Goal: Communication & Community: Answer question/provide support

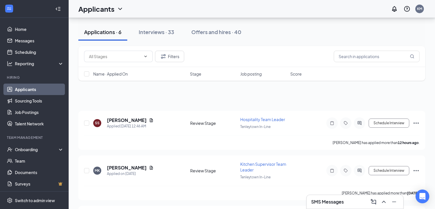
scroll to position [466, 0]
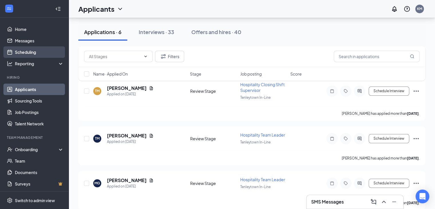
click at [21, 52] on link "Scheduling" at bounding box center [39, 51] width 49 height 11
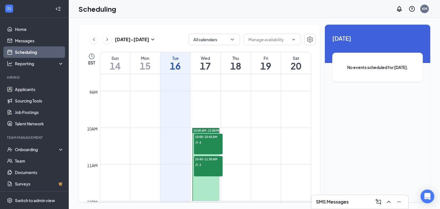
scroll to position [315, 0]
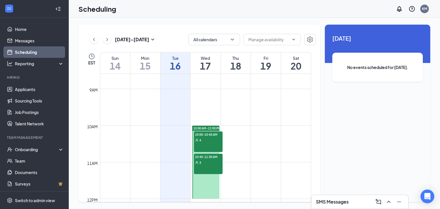
click at [204, 143] on div "10:00-10:45 AM 4" at bounding box center [208, 141] width 29 height 21
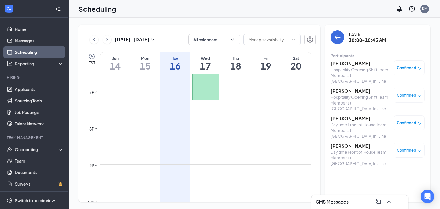
scroll to position [751, 0]
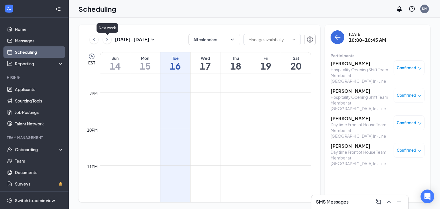
click at [106, 38] on icon "ChevronRight" at bounding box center [107, 39] width 6 height 7
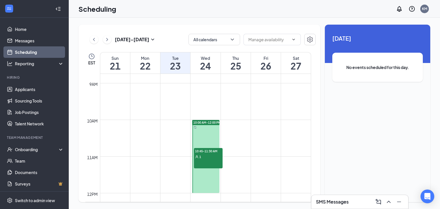
scroll to position [310, 0]
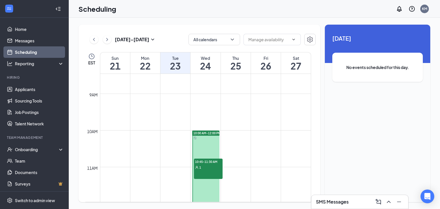
click at [208, 171] on div "10:45-11:30 AM 1" at bounding box center [208, 169] width 29 height 21
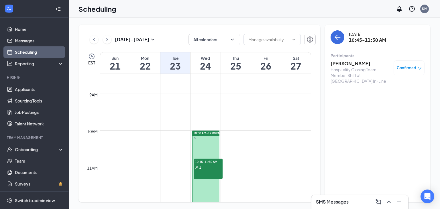
click at [210, 147] on div at bounding box center [205, 167] width 27 height 73
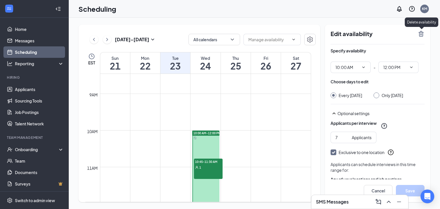
click at [421, 34] on icon "TrashOutline" at bounding box center [420, 34] width 5 height 6
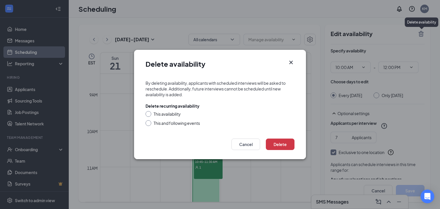
click at [148, 116] on div at bounding box center [148, 114] width 6 height 6
click at [148, 115] on input "This availability" at bounding box center [147, 113] width 4 height 4
radio input "true"
click at [283, 142] on button "Delete" at bounding box center [280, 144] width 29 height 11
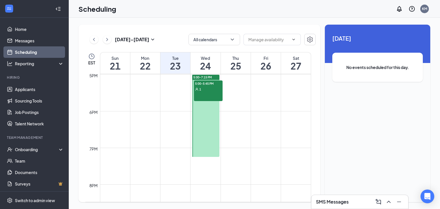
scroll to position [625, 0]
click at [204, 121] on div at bounding box center [205, 113] width 27 height 82
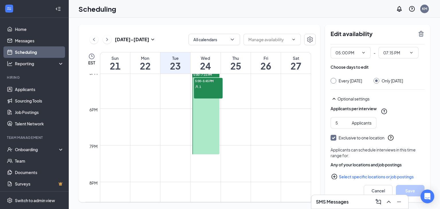
scroll to position [29, 0]
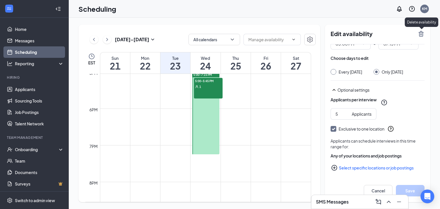
click at [420, 37] on icon "TrashOutline" at bounding box center [420, 33] width 7 height 7
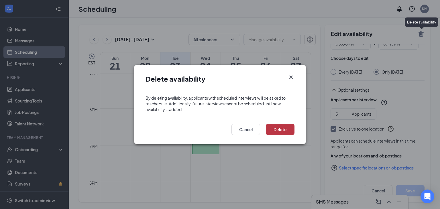
click at [275, 130] on button "Delete" at bounding box center [280, 129] width 29 height 11
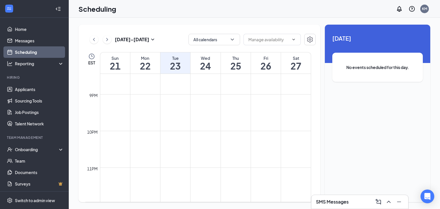
scroll to position [751, 0]
click at [108, 42] on icon "ChevronRight" at bounding box center [107, 39] width 6 height 7
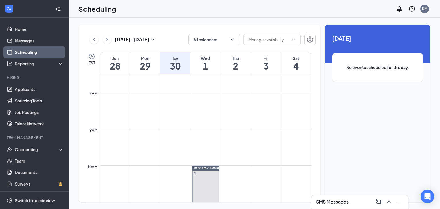
scroll to position [265, 0]
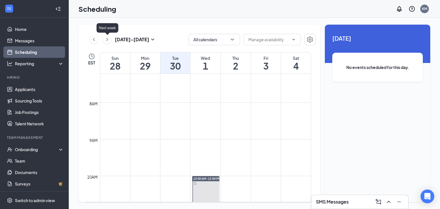
click at [110, 40] on icon "ChevronRight" at bounding box center [107, 39] width 6 height 7
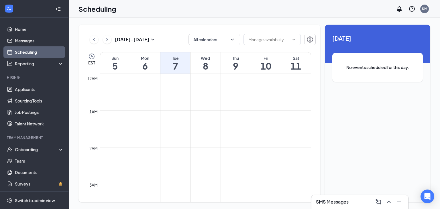
click at [213, 13] on div "Scheduling KM" at bounding box center [254, 9] width 371 height 18
click at [262, 21] on div "[DATE] - [DATE] All calendars EST Sun 5 Mon 6 Tue 7 Wed 8 Thu 9 Fri 10 Sat 11 1…" at bounding box center [254, 113] width 371 height 191
click at [37, 90] on link "Applicants" at bounding box center [39, 89] width 49 height 11
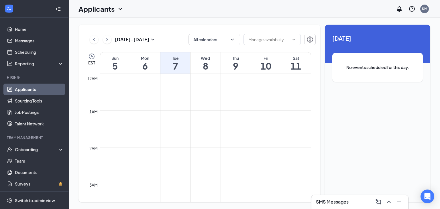
click at [24, 92] on link "Applicants" at bounding box center [39, 89] width 49 height 11
click at [28, 115] on link "Job Postings" at bounding box center [39, 112] width 49 height 11
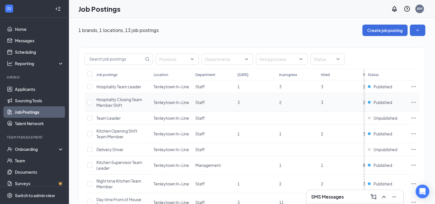
click at [417, 102] on icon "Ellipses" at bounding box center [414, 103] width 6 height 6
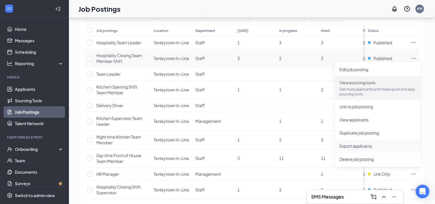
scroll to position [57, 0]
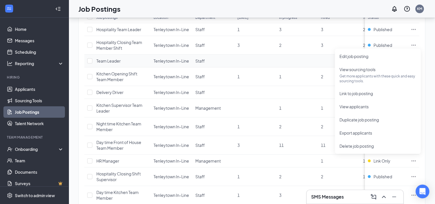
click at [308, 61] on td at bounding box center [298, 61] width 42 height 13
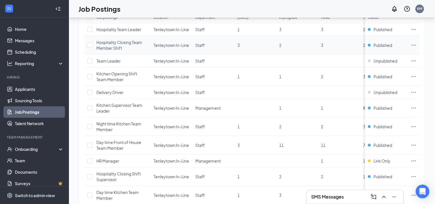
click at [417, 44] on icon "Ellipses" at bounding box center [414, 45] width 6 height 6
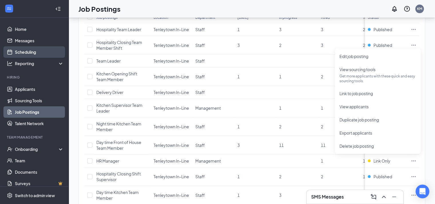
click at [26, 52] on link "Scheduling" at bounding box center [39, 51] width 49 height 11
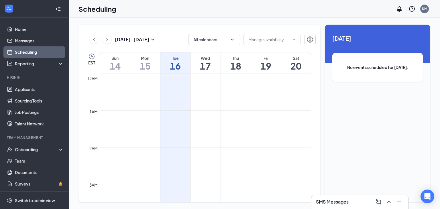
scroll to position [281, 0]
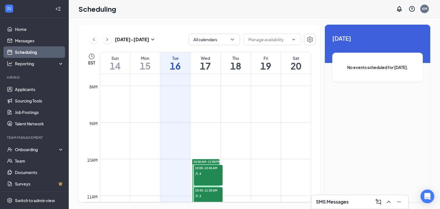
click at [214, 171] on div "4" at bounding box center [208, 174] width 29 height 6
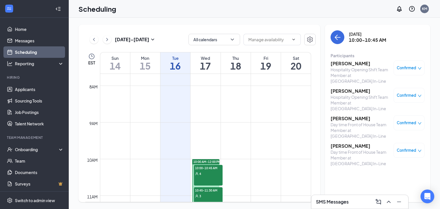
click at [349, 64] on h3 "[PERSON_NAME]" at bounding box center [360, 63] width 60 height 6
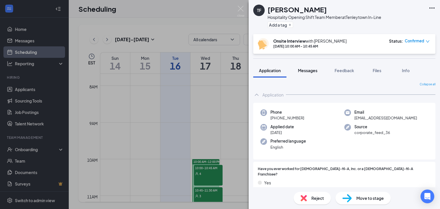
click at [316, 72] on span "Messages" at bounding box center [307, 70] width 19 height 5
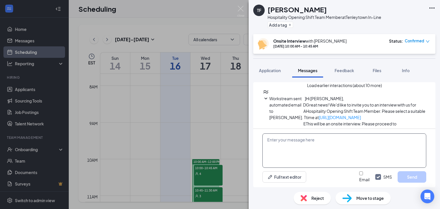
click at [277, 145] on textarea at bounding box center [344, 150] width 164 height 34
paste textarea "Hello , we will see you [DATE] for your interview with [DEMOGRAPHIC_DATA]-fil-A…"
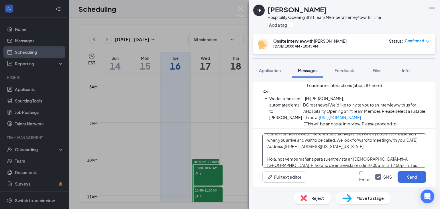
scroll to position [29, 0]
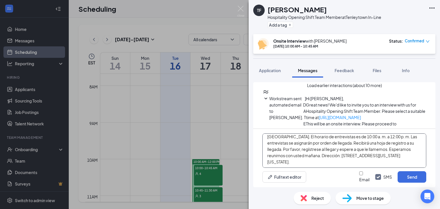
drag, startPoint x: 265, startPoint y: 149, endPoint x: 439, endPoint y: 176, distance: 175.3
click at [438, 183] on div "Load earlier interactions (about 10 more) Workstream sent automated email to [P…" at bounding box center [344, 133] width 191 height 110
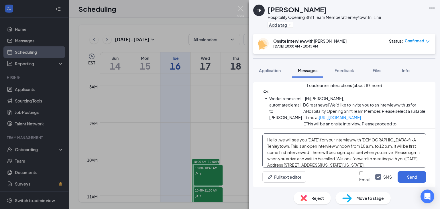
scroll to position [0, 0]
click at [277, 141] on textarea "Hello , we will see you [DATE] for your interview with [DEMOGRAPHIC_DATA]-fil-A…" at bounding box center [344, 150] width 164 height 34
type textarea "Hello [PERSON_NAME] , we will see you [DATE] for your interview with [DEMOGRAPH…"
click at [410, 176] on button "Send" at bounding box center [411, 176] width 29 height 11
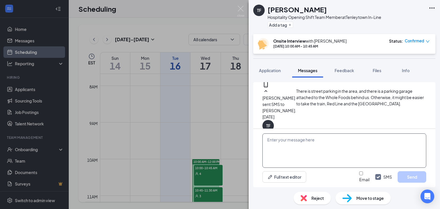
scroll to position [342, 0]
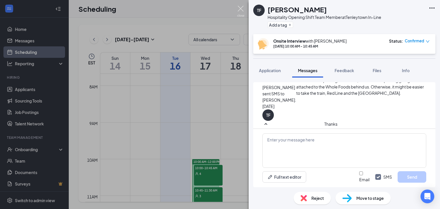
click at [241, 9] on img at bounding box center [240, 11] width 7 height 11
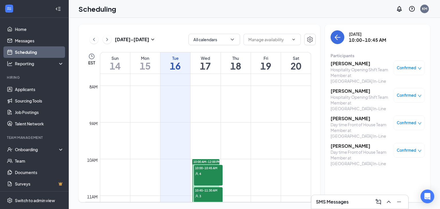
click at [355, 88] on h3 "[PERSON_NAME]" at bounding box center [360, 91] width 60 height 6
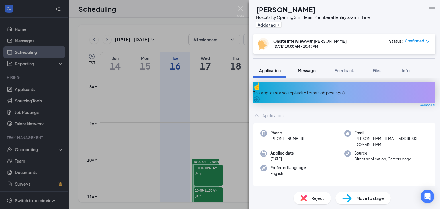
click at [301, 69] on span "Messages" at bounding box center [307, 70] width 19 height 5
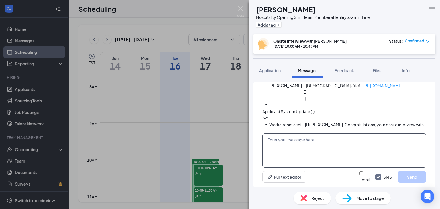
scroll to position [230, 0]
click at [287, 138] on textarea at bounding box center [344, 150] width 164 height 34
paste textarea "Hello , we will see you [DATE] for your interview with [DEMOGRAPHIC_DATA]-fil-A…"
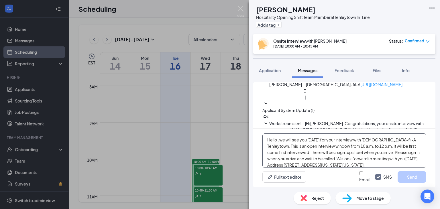
scroll to position [44, 0]
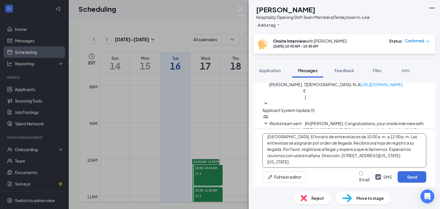
drag, startPoint x: 267, startPoint y: 134, endPoint x: 391, endPoint y: 173, distance: 129.4
click at [391, 173] on div "Hello , we will see you [DATE] for your interview with [DEMOGRAPHIC_DATA]-fil-A…" at bounding box center [344, 158] width 182 height 58
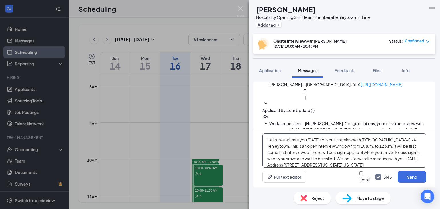
click at [278, 140] on textarea "Hello , we will see you [DATE] for your interview with [DEMOGRAPHIC_DATA]-fil-A…" at bounding box center [344, 150] width 164 height 34
type textarea "Hello [PERSON_NAME], we will see you [DATE] for your interview with [DEMOGRAPHI…"
click at [424, 175] on button "Send" at bounding box center [411, 176] width 29 height 11
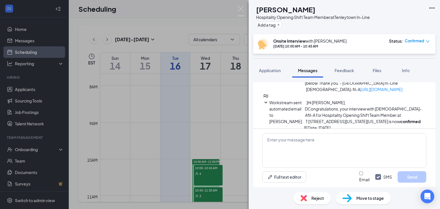
scroll to position [305, 0]
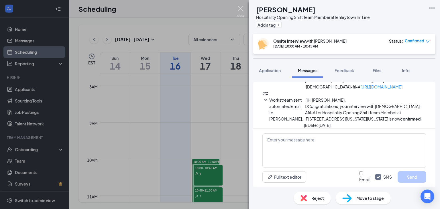
click at [241, 9] on img at bounding box center [240, 11] width 7 height 11
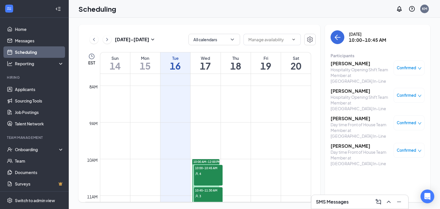
click at [339, 115] on h3 "[PERSON_NAME]" at bounding box center [360, 118] width 60 height 6
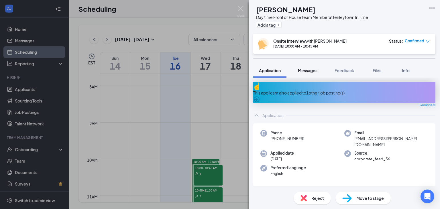
click at [305, 69] on span "Messages" at bounding box center [307, 70] width 19 height 5
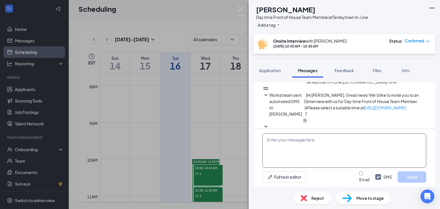
scroll to position [220, 0]
click at [287, 139] on textarea at bounding box center [344, 150] width 164 height 34
paste textarea "Hello , we will see you [DATE] for your interview with [DEMOGRAPHIC_DATA]-fil-A…"
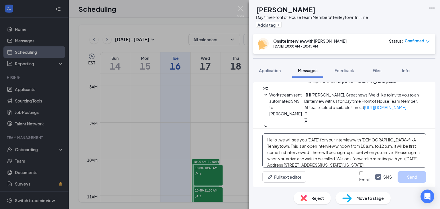
scroll to position [44, 0]
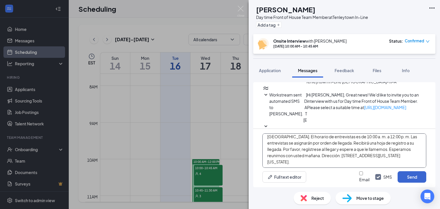
drag, startPoint x: 267, startPoint y: 134, endPoint x: 399, endPoint y: 174, distance: 137.3
click at [403, 172] on div "Hello , we will see you [DATE] for your interview with [DEMOGRAPHIC_DATA]-fil-A…" at bounding box center [344, 158] width 182 height 58
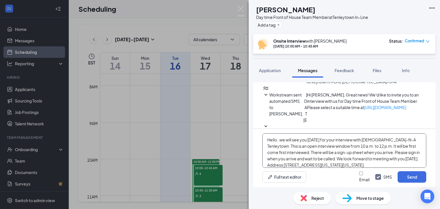
click at [277, 139] on textarea "Hello , we will see you [DATE] for your interview with [DEMOGRAPHIC_DATA]-fil-A…" at bounding box center [344, 150] width 164 height 34
type textarea "Hello [PERSON_NAME] , we will see you [DATE] for your interview with [DEMOGRAPH…"
click at [402, 179] on button "Send" at bounding box center [411, 176] width 29 height 11
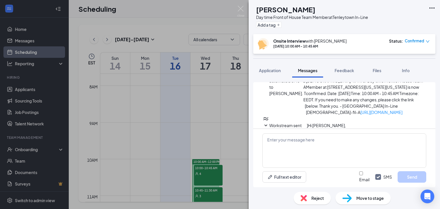
scroll to position [295, 0]
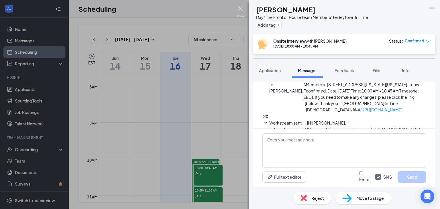
click at [241, 8] on img at bounding box center [240, 11] width 7 height 11
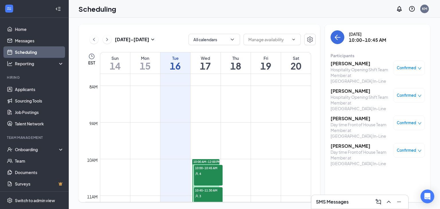
click at [344, 143] on h3 "[PERSON_NAME]" at bounding box center [360, 146] width 60 height 6
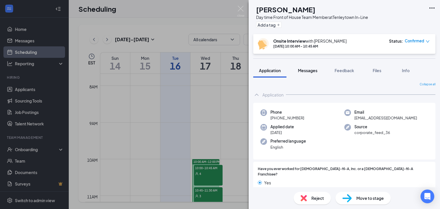
click at [308, 72] on span "Messages" at bounding box center [307, 70] width 19 height 5
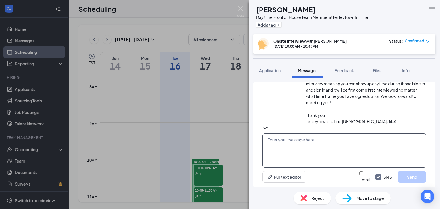
click at [271, 139] on textarea at bounding box center [344, 150] width 164 height 34
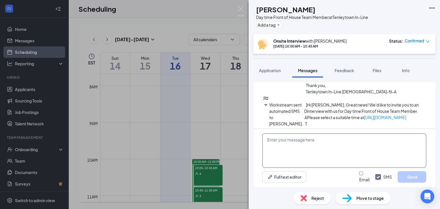
scroll to position [220, 0]
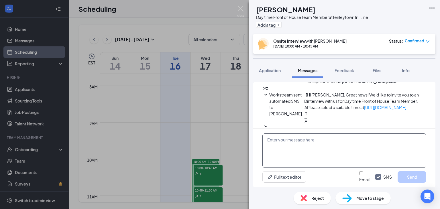
paste textarea "Hello , we will see you [DATE] for your interview with [DEMOGRAPHIC_DATA]-fil-A…"
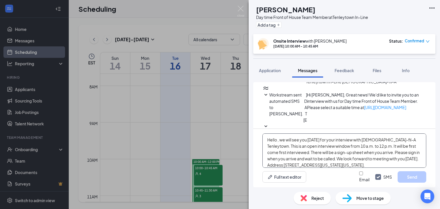
scroll to position [44, 0]
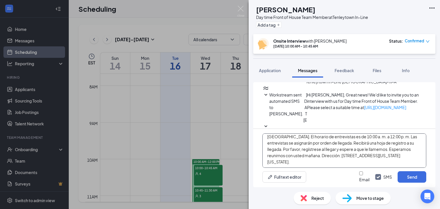
drag, startPoint x: 268, startPoint y: 135, endPoint x: 377, endPoint y: 167, distance: 113.1
click at [378, 172] on div "Hello , we will see you [DATE] for your interview with [DEMOGRAPHIC_DATA]-fil-A…" at bounding box center [344, 158] width 182 height 58
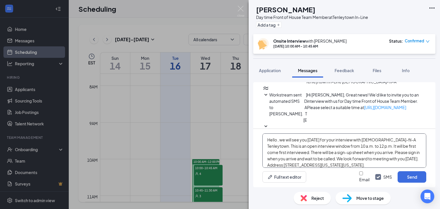
click at [277, 140] on textarea "Hello , we will see you [DATE] for your interview with [DEMOGRAPHIC_DATA]-fil-A…" at bounding box center [344, 150] width 164 height 34
type textarea "Hello [PERSON_NAME], we will see you [DATE] for your interview with [DEMOGRAPHI…"
click at [404, 176] on button "Send" at bounding box center [411, 176] width 29 height 11
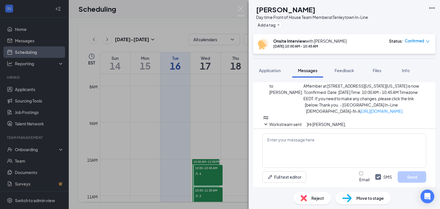
scroll to position [295, 0]
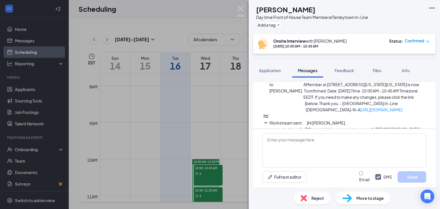
click at [239, 8] on img at bounding box center [240, 11] width 7 height 11
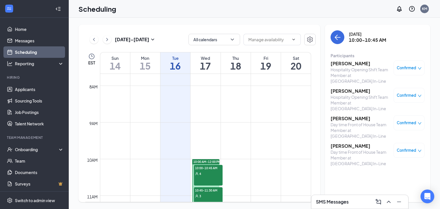
click at [218, 194] on div "3" at bounding box center [208, 196] width 29 height 6
click at [349, 64] on h3 "[PERSON_NAME]" at bounding box center [360, 63] width 60 height 6
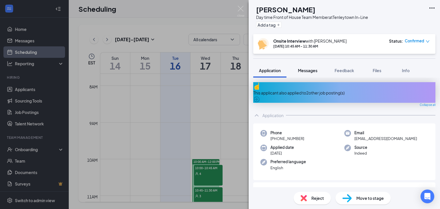
click at [308, 72] on span "Messages" at bounding box center [307, 70] width 19 height 5
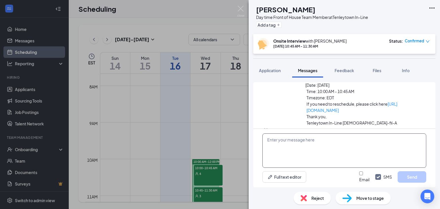
scroll to position [278, 0]
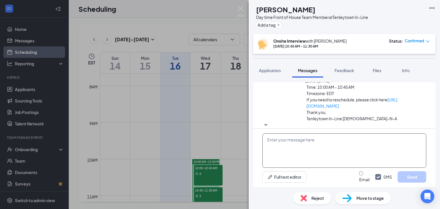
click at [276, 140] on textarea at bounding box center [344, 150] width 164 height 34
paste textarea "Hello , we will see you [DATE] for your interview with [DEMOGRAPHIC_DATA]-fil-A…"
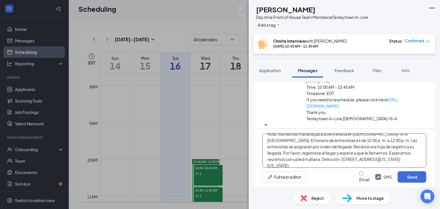
scroll to position [38, 0]
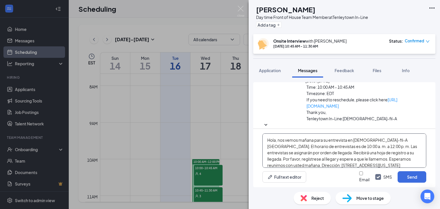
drag, startPoint x: 265, startPoint y: 133, endPoint x: 395, endPoint y: 161, distance: 133.0
click at [395, 163] on textarea "Hello , we will see you [DATE] for your interview with [DEMOGRAPHIC_DATA]-fil-A…" at bounding box center [344, 150] width 164 height 34
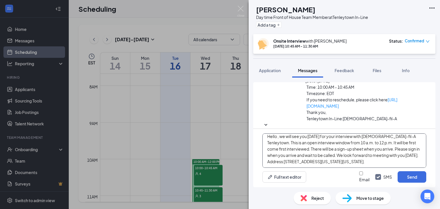
scroll to position [0, 0]
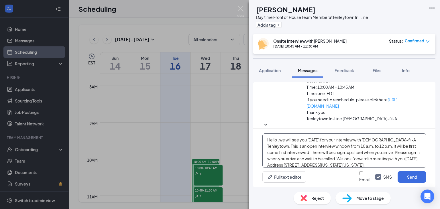
click at [277, 140] on textarea "Hello , we will see you [DATE] for your interview with [DEMOGRAPHIC_DATA]-fil-A…" at bounding box center [344, 150] width 164 height 34
type textarea "Hello [PERSON_NAME], we will see you [DATE] for your interview with [DEMOGRAPHI…"
click at [411, 177] on button "Send" at bounding box center [411, 176] width 29 height 11
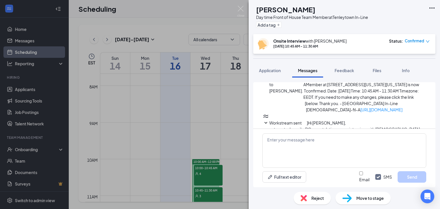
scroll to position [353, 0]
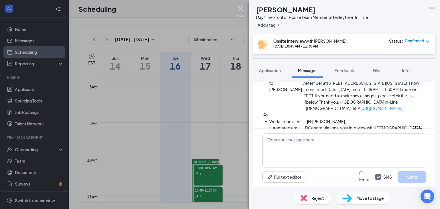
click at [241, 9] on img at bounding box center [240, 11] width 7 height 11
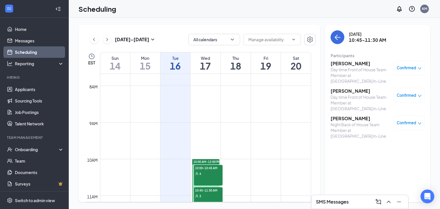
click at [347, 88] on h3 "[PERSON_NAME]" at bounding box center [360, 91] width 60 height 6
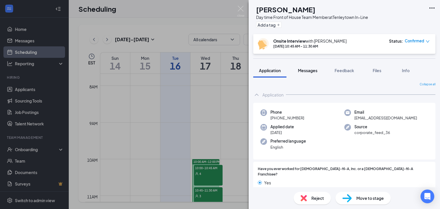
click at [315, 70] on span "Messages" at bounding box center [307, 70] width 19 height 5
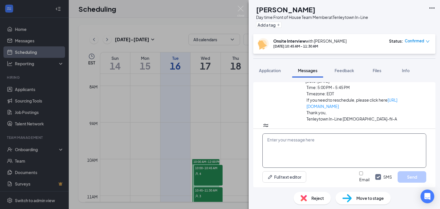
click at [287, 144] on textarea at bounding box center [344, 150] width 164 height 34
paste textarea "Hello , we will see you [DATE] for your interview with [DEMOGRAPHIC_DATA]-fil-A…"
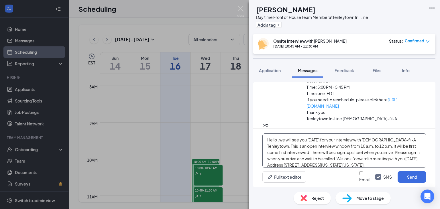
scroll to position [44, 0]
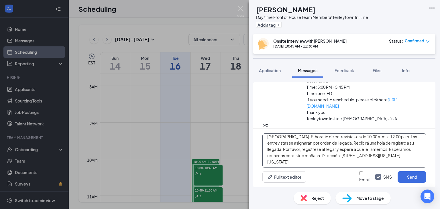
drag, startPoint x: 268, startPoint y: 135, endPoint x: 392, endPoint y: 177, distance: 131.3
click at [390, 177] on div "Hello , we will see you [DATE] for your interview with [DEMOGRAPHIC_DATA]-fil-A…" at bounding box center [344, 158] width 182 height 58
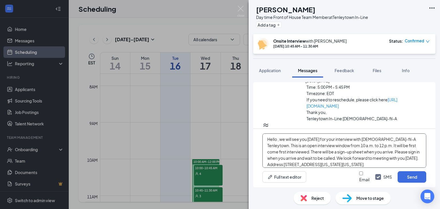
scroll to position [0, 0]
click at [277, 140] on textarea "Hello , we will see you [DATE] for your interview with [DEMOGRAPHIC_DATA]-fil-A…" at bounding box center [344, 150] width 164 height 34
click at [372, 149] on textarea "Hello [PERSON_NAME] , we will see you [DATE] for your interview with [DEMOGRAPH…" at bounding box center [344, 150] width 164 height 34
click at [278, 139] on textarea "Hello [PERSON_NAME] , we will see you [DATE] for your interview with [DEMOGRAPH…" at bounding box center [344, 150] width 164 height 34
type textarea "Hello [PERSON_NAME] , we will see you [DATE] for your interview with [DEMOGRAPH…"
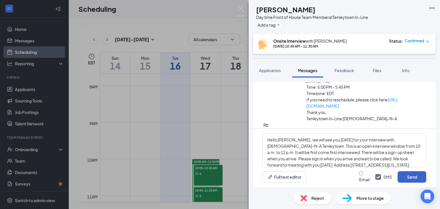
click at [412, 179] on button "Send" at bounding box center [411, 176] width 29 height 11
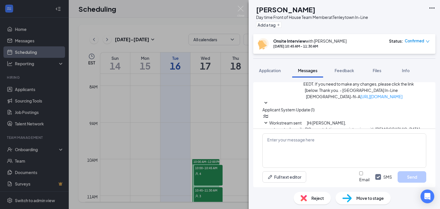
scroll to position [353, 0]
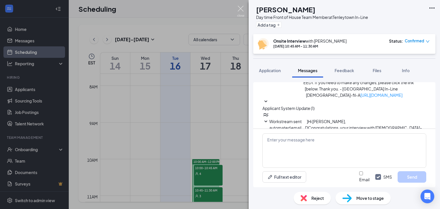
click at [242, 7] on img at bounding box center [240, 11] width 7 height 11
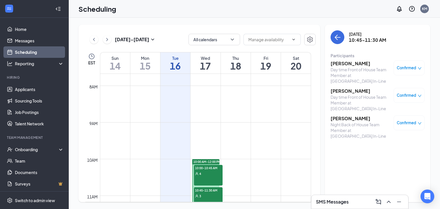
click at [346, 115] on h3 "[PERSON_NAME]" at bounding box center [360, 118] width 60 height 6
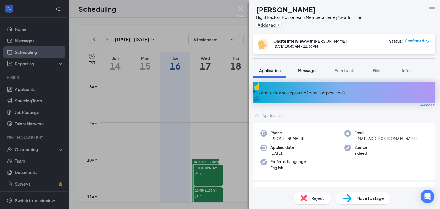
click at [306, 70] on span "Messages" at bounding box center [307, 70] width 19 height 5
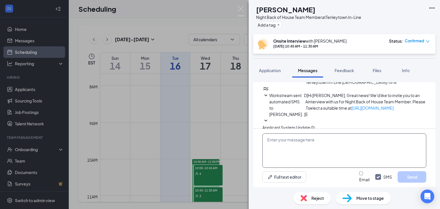
scroll to position [220, 0]
click at [284, 144] on textarea at bounding box center [344, 150] width 164 height 34
paste textarea "Hello , we will see you [DATE] for your interview with [DEMOGRAPHIC_DATA]-fil-A…"
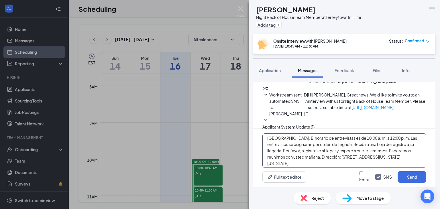
scroll to position [47, 0]
drag, startPoint x: 267, startPoint y: 134, endPoint x: 391, endPoint y: 178, distance: 131.3
click at [391, 178] on div "Hello , we will see you [DATE] for your interview with [DEMOGRAPHIC_DATA]-fil-A…" at bounding box center [344, 158] width 182 height 58
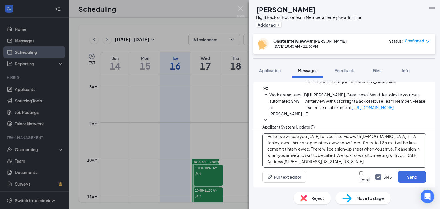
scroll to position [0, 0]
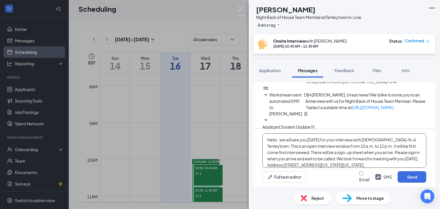
click at [278, 140] on textarea "Hello , we will see you [DATE] for your interview with [DEMOGRAPHIC_DATA]-fil-A…" at bounding box center [344, 150] width 164 height 34
type textarea "Hello [PERSON_NAME], we will see you [DATE] for your interview with [DEMOGRAPHI…"
click at [403, 179] on button "Send" at bounding box center [411, 176] width 29 height 11
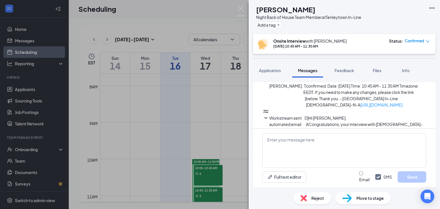
scroll to position [295, 0]
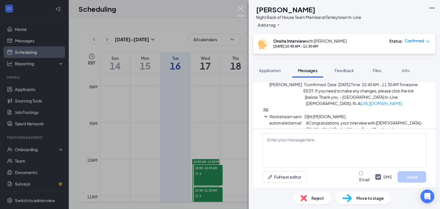
click at [241, 9] on img at bounding box center [240, 11] width 7 height 11
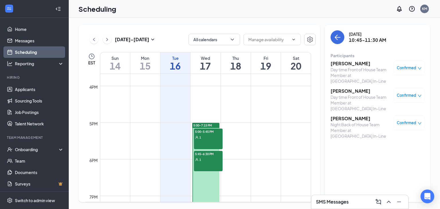
scroll to position [596, 0]
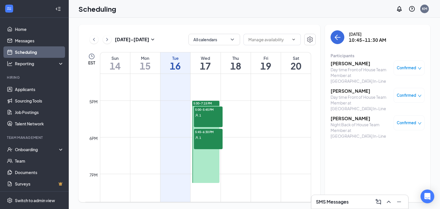
drag, startPoint x: 215, startPoint y: 169, endPoint x: 215, endPoint y: 132, distance: 37.2
click at [215, 169] on div at bounding box center [205, 142] width 27 height 82
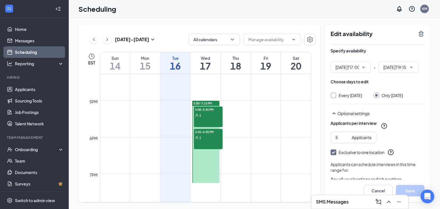
type input "05:00 PM"
type input "07:15 PM"
click at [213, 116] on div "1" at bounding box center [208, 115] width 29 height 6
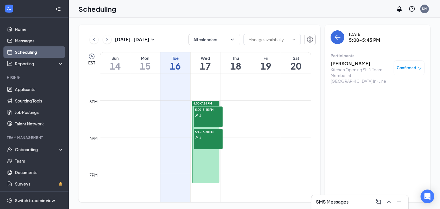
click at [355, 64] on h3 "[PERSON_NAME]" at bounding box center [360, 63] width 60 height 6
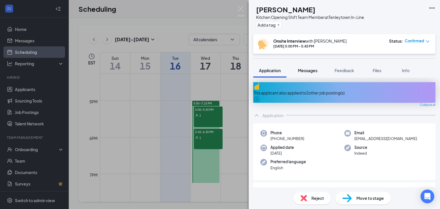
click at [315, 70] on span "Messages" at bounding box center [307, 70] width 19 height 5
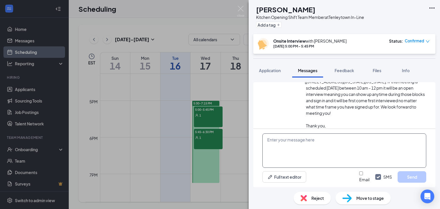
scroll to position [183, 0]
click at [271, 139] on textarea at bounding box center [344, 150] width 164 height 34
paste textarea "Hello , we will see you [DATE] for your interview with [DEMOGRAPHIC_DATA]-fil-A…"
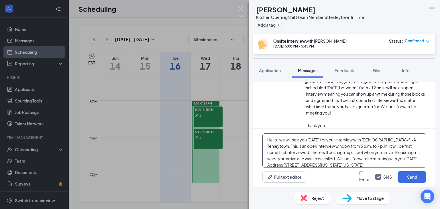
scroll to position [38, 0]
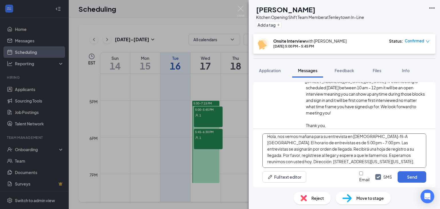
drag, startPoint x: 267, startPoint y: 135, endPoint x: 372, endPoint y: 167, distance: 109.5
click at [371, 169] on div "Hello , we will see you [DATE] for your interview with [DEMOGRAPHIC_DATA]-fil-A…" at bounding box center [344, 158] width 182 height 58
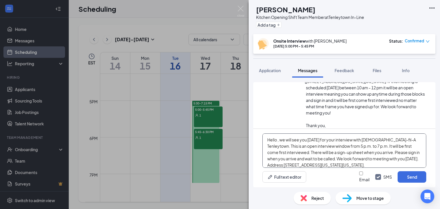
drag, startPoint x: 276, startPoint y: 139, endPoint x: 279, endPoint y: 141, distance: 3.7
click at [276, 139] on textarea "Hello , we will see you [DATE] for your interview with [DEMOGRAPHIC_DATA]-fil-A…" at bounding box center [344, 150] width 164 height 34
type textarea "Hello [PERSON_NAME] , we will see you [DATE] for your interview with [DEMOGRAPH…"
click at [407, 180] on button "Send" at bounding box center [411, 176] width 29 height 11
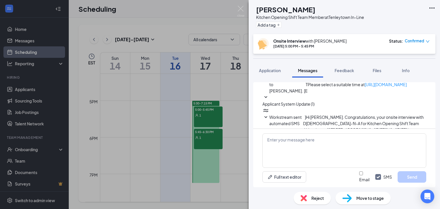
scroll to position [258, 0]
click at [242, 10] on img at bounding box center [240, 11] width 7 height 11
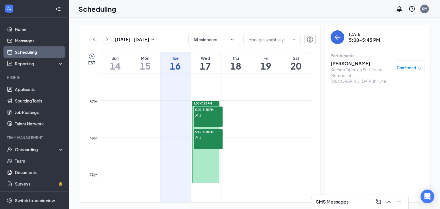
click at [218, 136] on div "1" at bounding box center [208, 138] width 29 height 6
click at [361, 64] on h3 "[PERSON_NAME]" at bounding box center [360, 63] width 60 height 6
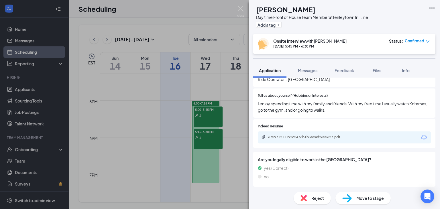
scroll to position [172, 0]
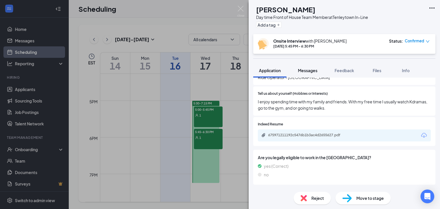
click at [307, 70] on span "Messages" at bounding box center [307, 70] width 19 height 5
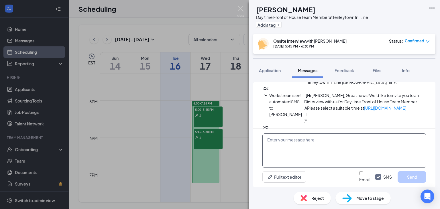
scroll to position [220, 0]
click at [287, 143] on textarea at bounding box center [344, 150] width 164 height 34
paste textarea "Hello , we will see you [DATE] for your interview with [DEMOGRAPHIC_DATA]-fil-A…"
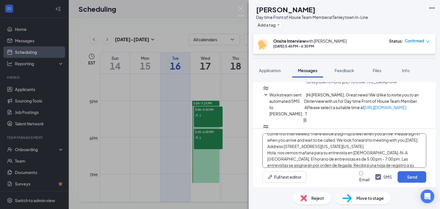
scroll to position [9, 0]
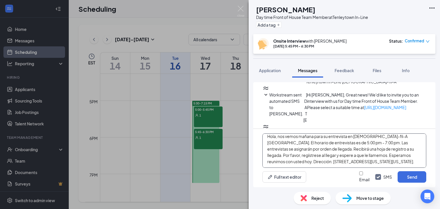
drag, startPoint x: 265, startPoint y: 161, endPoint x: 392, endPoint y: 177, distance: 127.5
click at [392, 177] on div "Hello , we will see you [DATE] for your interview with [DEMOGRAPHIC_DATA]-fil-A…" at bounding box center [344, 158] width 182 height 58
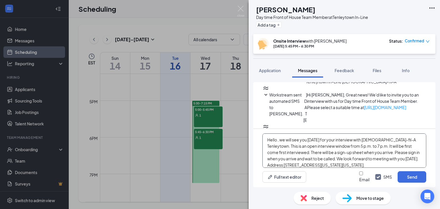
click at [277, 140] on textarea "Hello , we will see you [DATE] for your interview with [DEMOGRAPHIC_DATA]-fil-A…" at bounding box center [344, 150] width 164 height 34
click at [284, 138] on textarea "Hello [PERSON_NAME], we will see you [DATE] for your interview with [DEMOGRAPHI…" at bounding box center [344, 150] width 164 height 34
type textarea "Hello [PERSON_NAME], we will see you [DATE] for your interview with [DEMOGRAPHI…"
click at [413, 174] on button "Send" at bounding box center [411, 176] width 29 height 11
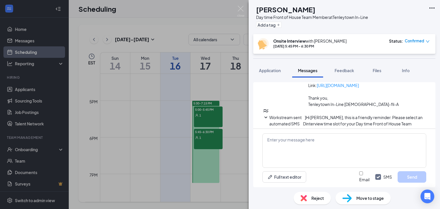
scroll to position [295, 0]
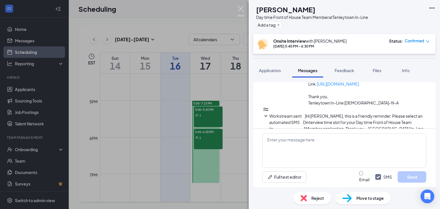
click at [240, 9] on img at bounding box center [240, 11] width 7 height 11
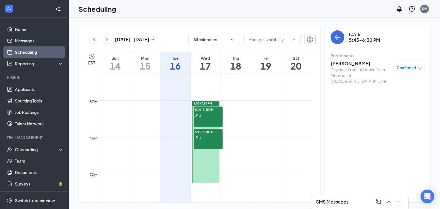
click at [204, 140] on div "1" at bounding box center [208, 138] width 29 height 6
click at [211, 118] on div "5:00-5:45 PM 1" at bounding box center [208, 117] width 29 height 21
click at [354, 64] on h3 "[PERSON_NAME]" at bounding box center [360, 63] width 60 height 6
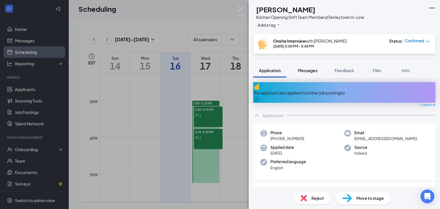
click at [304, 70] on span "Messages" at bounding box center [307, 70] width 19 height 5
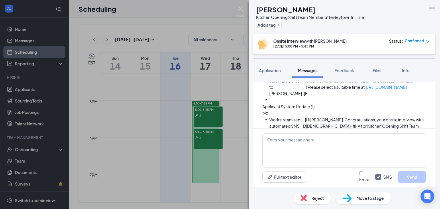
scroll to position [258, 0]
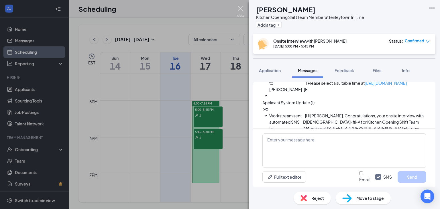
click at [243, 12] on img at bounding box center [240, 11] width 7 height 11
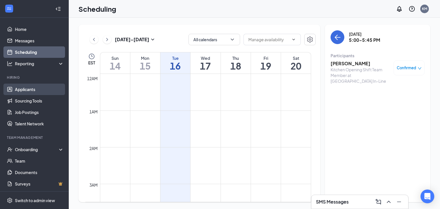
click at [34, 91] on link "Applicants" at bounding box center [39, 89] width 49 height 11
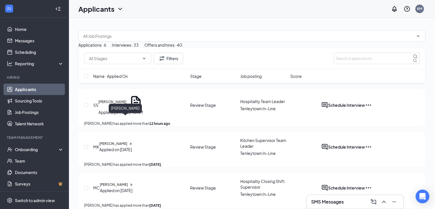
click at [124, 105] on h5 "[PERSON_NAME]" at bounding box center [112, 101] width 28 height 5
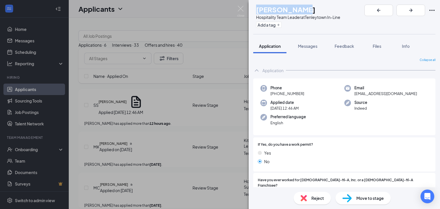
drag, startPoint x: 268, startPoint y: 9, endPoint x: 308, endPoint y: 9, distance: 40.7
click at [308, 9] on h1 "[PERSON_NAME]" at bounding box center [285, 10] width 59 height 10
copy h1 "[PERSON_NAME]"
click at [350, 94] on div "Email [EMAIL_ADDRESS][DOMAIN_NAME]" at bounding box center [386, 91] width 84 height 12
click at [240, 7] on img at bounding box center [240, 11] width 7 height 11
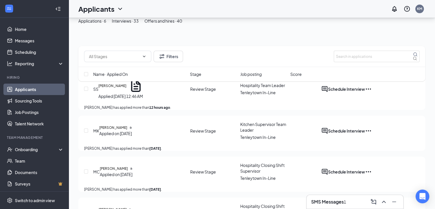
scroll to position [184, 0]
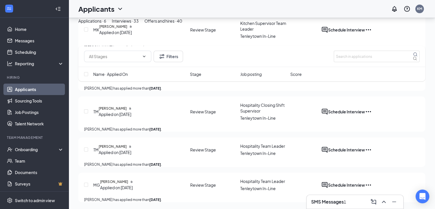
click at [332, 202] on h3 "SMS Messages" at bounding box center [328, 202] width 33 height 6
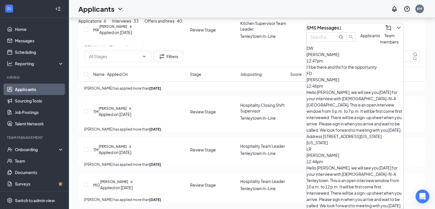
click at [338, 57] on span "[PERSON_NAME]" at bounding box center [323, 54] width 33 height 5
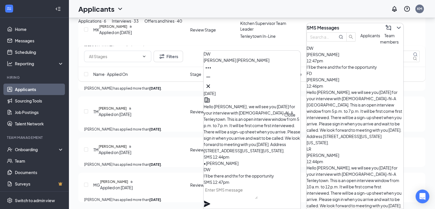
click at [212, 85] on icon "Cross" at bounding box center [208, 86] width 7 height 7
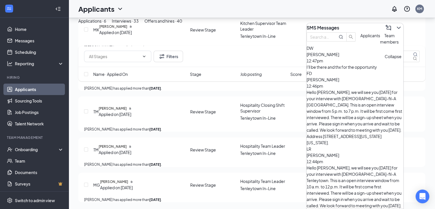
click at [396, 28] on icon "ChevronDown" at bounding box center [399, 27] width 7 height 7
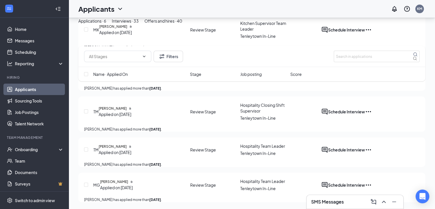
click at [28, 91] on link "Applicants" at bounding box center [39, 89] width 49 height 11
click at [20, 48] on link "Scheduling" at bounding box center [39, 51] width 49 height 11
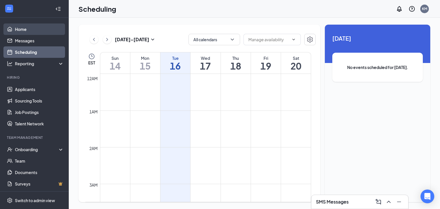
click at [22, 27] on link "Home" at bounding box center [39, 28] width 49 height 11
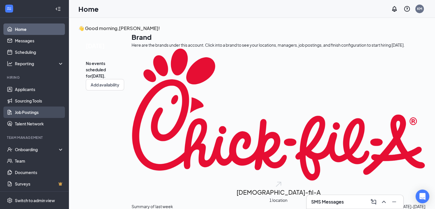
click at [23, 109] on link "Job Postings" at bounding box center [39, 112] width 49 height 11
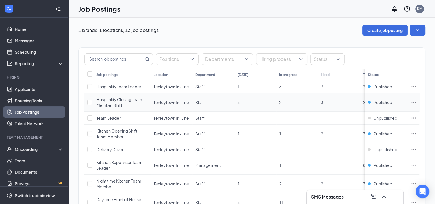
click at [417, 101] on icon "Ellipses" at bounding box center [414, 103] width 6 height 6
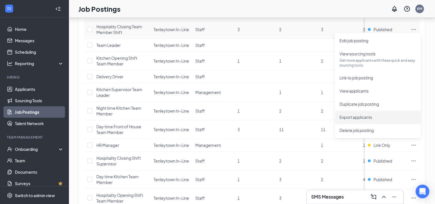
scroll to position [86, 0]
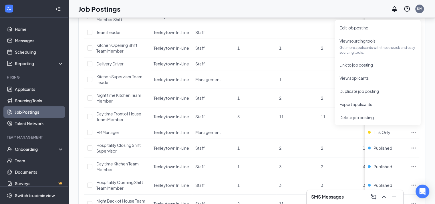
click at [274, 8] on div "Job Postings KM" at bounding box center [252, 9] width 367 height 18
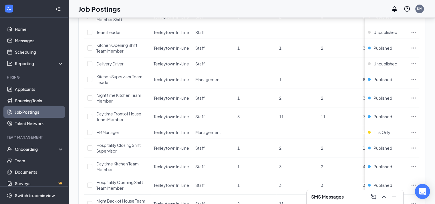
click at [427, 191] on div "Open Intercom Messenger" at bounding box center [422, 191] width 15 height 15
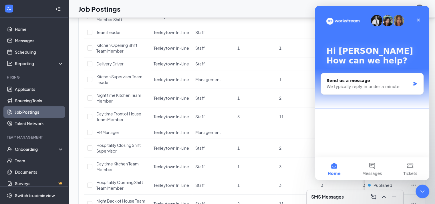
scroll to position [0, 0]
click at [373, 167] on button "Messages" at bounding box center [372, 168] width 38 height 23
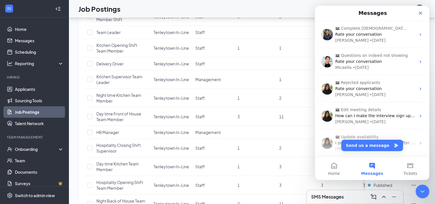
click at [375, 172] on span "Messages" at bounding box center [372, 174] width 22 height 4
click at [379, 146] on button "Send us a message" at bounding box center [373, 145] width 62 height 11
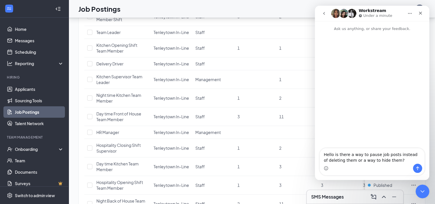
type textarea "Hello is there a way to pause job posts instead of deleting them or a way to hi…"
click at [416, 168] on icon "Send a message…" at bounding box center [418, 168] width 5 height 5
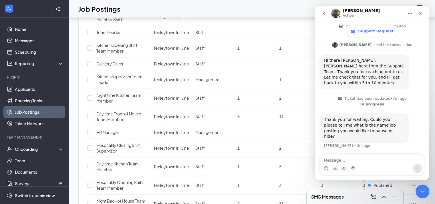
scroll to position [84, 0]
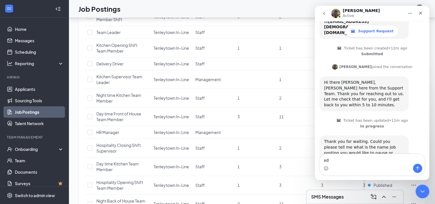
type textarea "x"
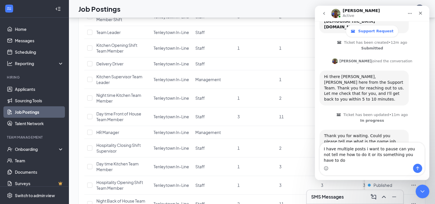
type textarea "I have multiple posts i want to pause can you not tell me how to do it or its s…"
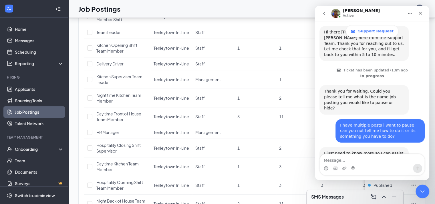
scroll to position [135, 0]
click at [362, 158] on textarea "Message…" at bounding box center [372, 159] width 105 height 10
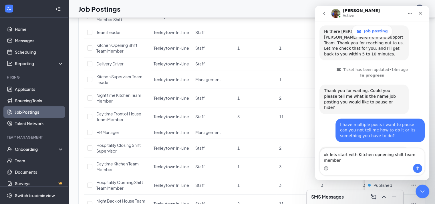
click at [381, 162] on textarea "ok lets start with Kitchen opnening shift team member" at bounding box center [372, 156] width 105 height 15
type textarea "ok lets start with Kitchen opening shift team member"
click at [415, 170] on button "Send a message…" at bounding box center [417, 168] width 9 height 9
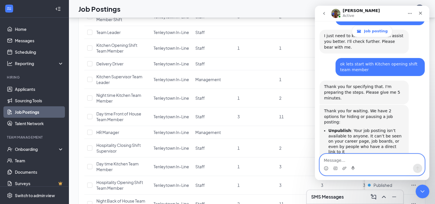
scroll to position [260, 0]
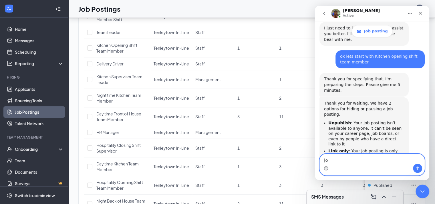
type textarea "["
type textarea "ok thanks"
click at [419, 167] on icon "Send a message…" at bounding box center [418, 168] width 5 height 5
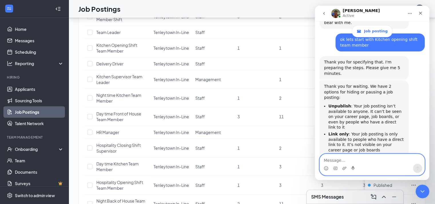
scroll to position [277, 0]
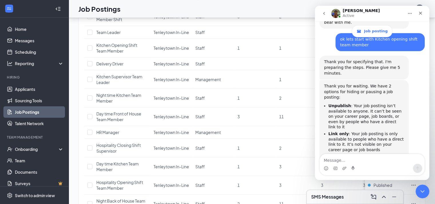
click at [365, 161] on link "here." at bounding box center [370, 163] width 10 height 5
click at [422, 10] on div "Close" at bounding box center [421, 13] width 10 height 10
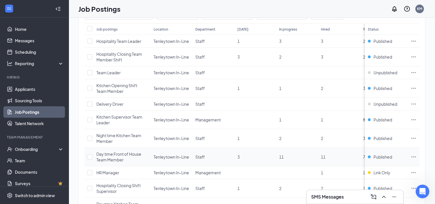
scroll to position [0, 0]
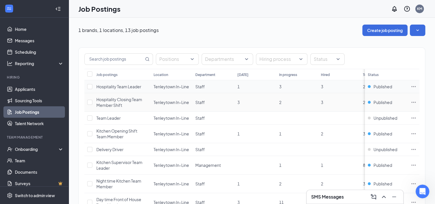
click at [348, 92] on td "3" at bounding box center [339, 86] width 42 height 13
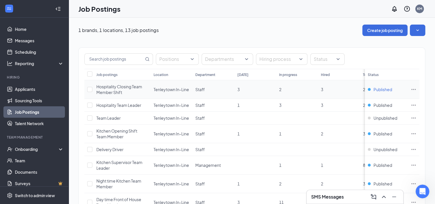
click at [375, 89] on div "Published" at bounding box center [380, 90] width 24 height 6
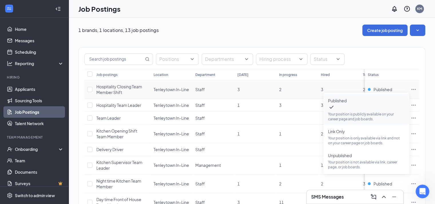
click at [335, 104] on icon "Checkmark" at bounding box center [331, 107] width 7 height 7
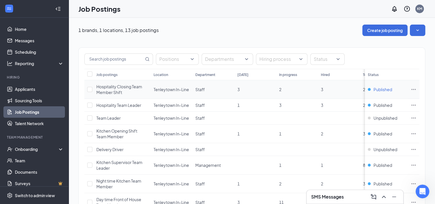
click at [387, 90] on span "Published" at bounding box center [383, 90] width 19 height 6
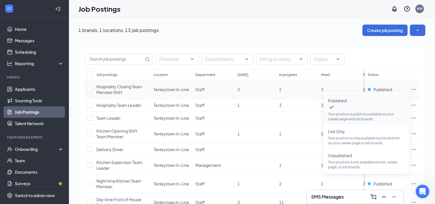
click at [335, 104] on icon "Checkmark" at bounding box center [331, 107] width 7 height 7
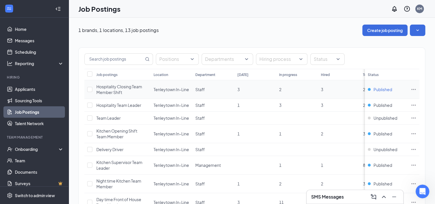
click at [375, 89] on div "Published" at bounding box center [380, 90] width 24 height 6
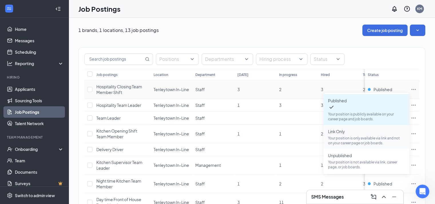
click at [361, 136] on p "Your position is only available via link and not on your career page or job boa…" at bounding box center [366, 141] width 77 height 10
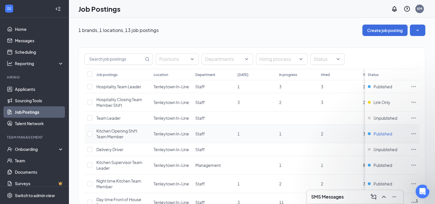
scroll to position [306, 0]
click at [380, 132] on span "Published" at bounding box center [383, 134] width 19 height 6
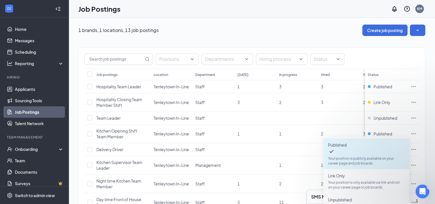
scroll to position [29, 0]
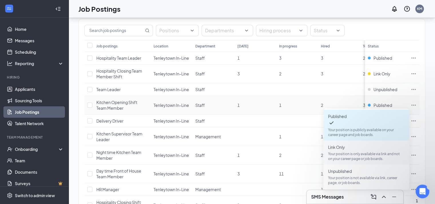
click at [334, 145] on span "Link Only" at bounding box center [336, 147] width 17 height 5
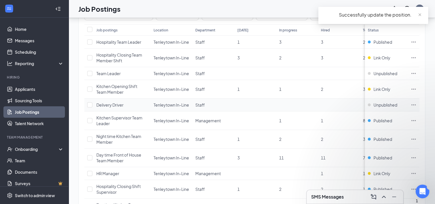
scroll to position [57, 0]
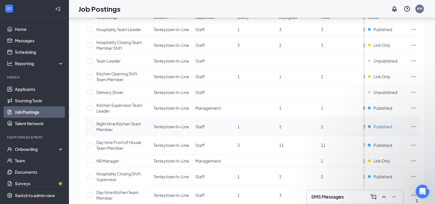
click at [379, 128] on span "Published" at bounding box center [383, 127] width 19 height 6
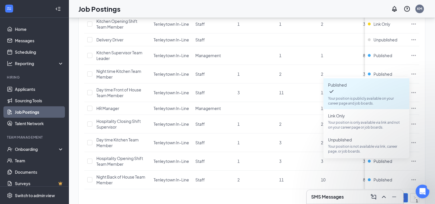
scroll to position [115, 0]
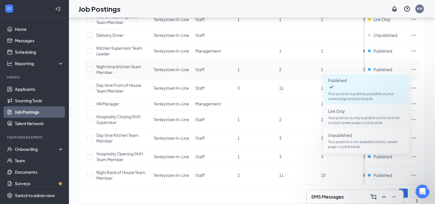
click at [342, 108] on span "Link Only Your position is only available via link and not on your career page …" at bounding box center [366, 116] width 77 height 17
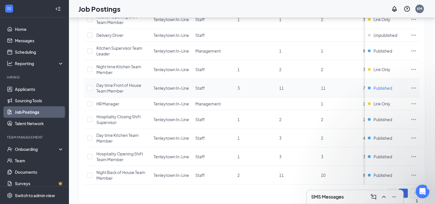
click at [386, 87] on span "Published" at bounding box center [383, 88] width 19 height 6
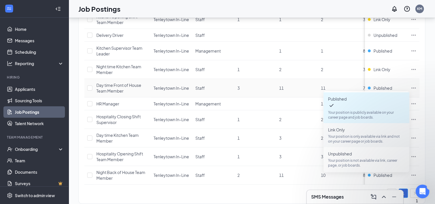
click at [371, 134] on p "Your position is only available via link and not on your career page or job boa…" at bounding box center [366, 139] width 77 height 10
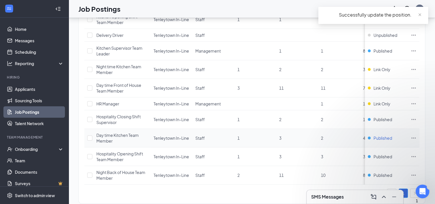
click at [385, 137] on span "Published" at bounding box center [383, 138] width 19 height 6
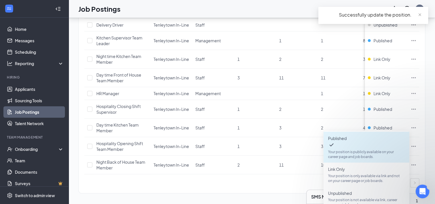
scroll to position [130, 0]
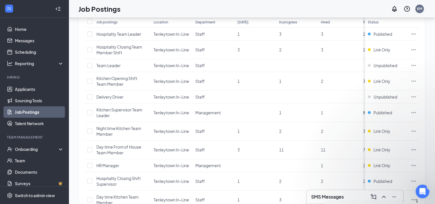
scroll to position [44, 0]
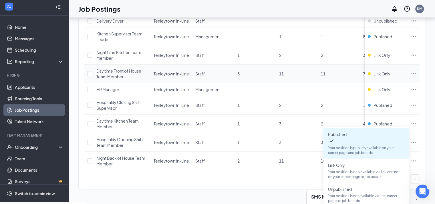
scroll to position [130, 0]
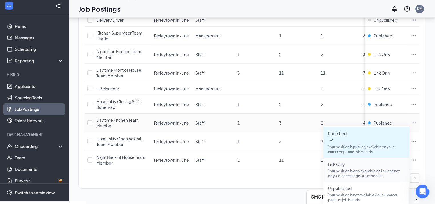
click at [345, 162] on span "Link Only" at bounding box center [336, 164] width 17 height 5
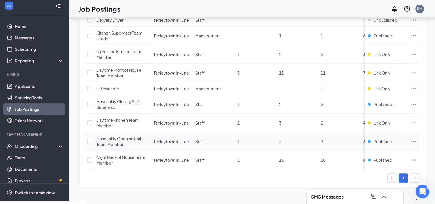
click at [417, 141] on icon "Ellipses" at bounding box center [414, 142] width 6 height 6
click at [377, 151] on td "Published" at bounding box center [386, 160] width 43 height 19
click at [380, 141] on span "Published" at bounding box center [383, 142] width 19 height 6
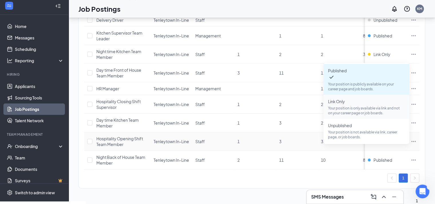
click at [344, 99] on span "Link Only" at bounding box center [336, 101] width 17 height 5
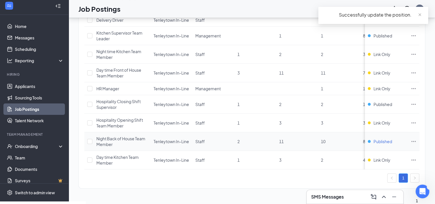
click at [381, 142] on span "Published" at bounding box center [383, 142] width 19 height 6
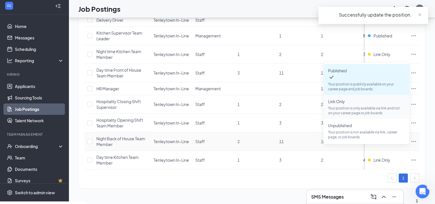
click at [340, 106] on p "Your position is only available via link and not on your career page or job boa…" at bounding box center [366, 111] width 77 height 10
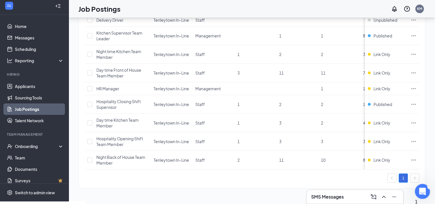
click at [422, 190] on icon "Open Intercom Messenger" at bounding box center [421, 190] width 9 height 9
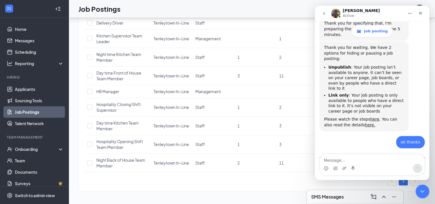
scroll to position [315, 0]
click at [339, 161] on textarea "Message…" at bounding box center [372, 159] width 105 height 10
type textarea "yes"
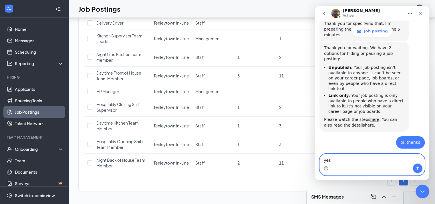
click at [416, 169] on icon "Send a message…" at bounding box center [418, 168] width 5 height 5
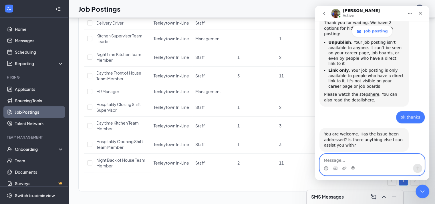
scroll to position [340, 0]
type textarea "none thanks"
click at [420, 172] on button "Send a message…" at bounding box center [417, 168] width 9 height 9
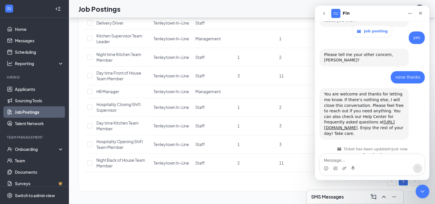
scroll to position [445, 0]
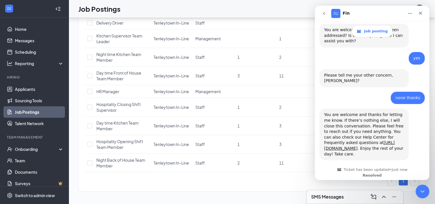
click at [377, 201] on span "Great" at bounding box center [373, 206] width 10 height 10
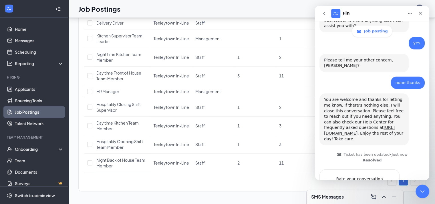
scroll to position [460, 0]
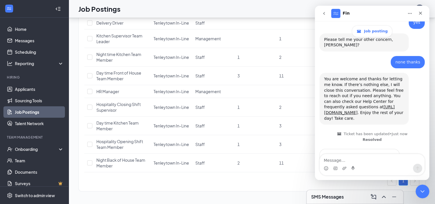
scroll to position [481, 0]
type textarea "7`1"
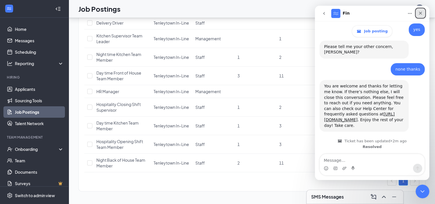
click at [423, 13] on icon "Close" at bounding box center [421, 13] width 5 height 5
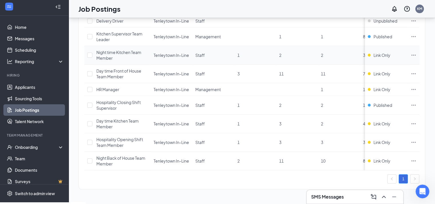
scroll to position [130, 0]
